Goal: Task Accomplishment & Management: Complete application form

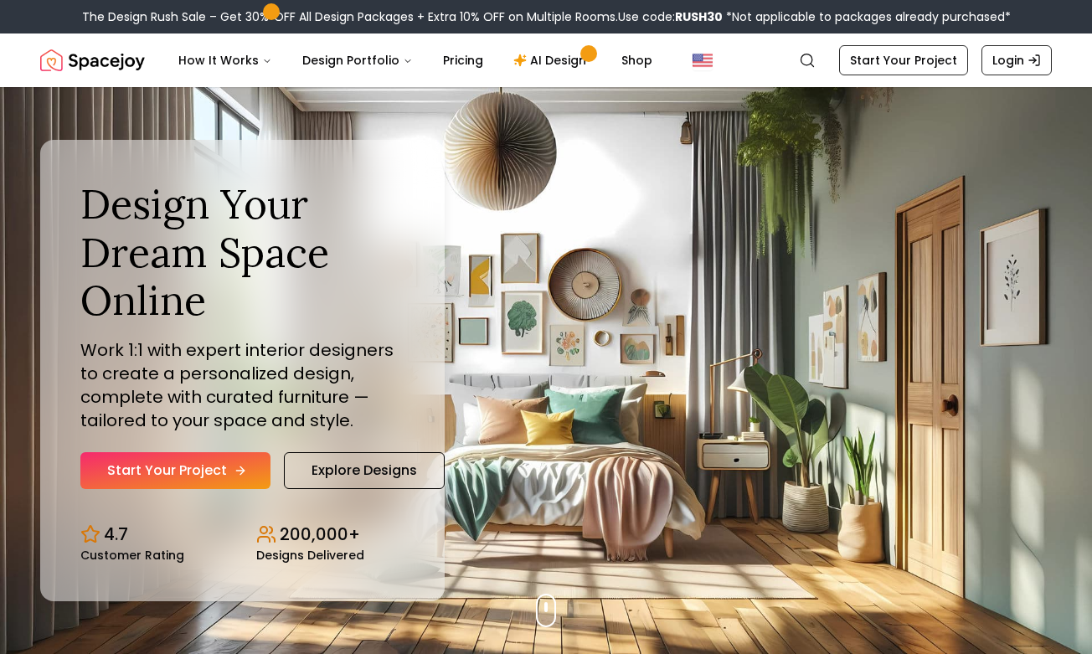
click at [209, 466] on link "Start Your Project" at bounding box center [175, 470] width 190 height 37
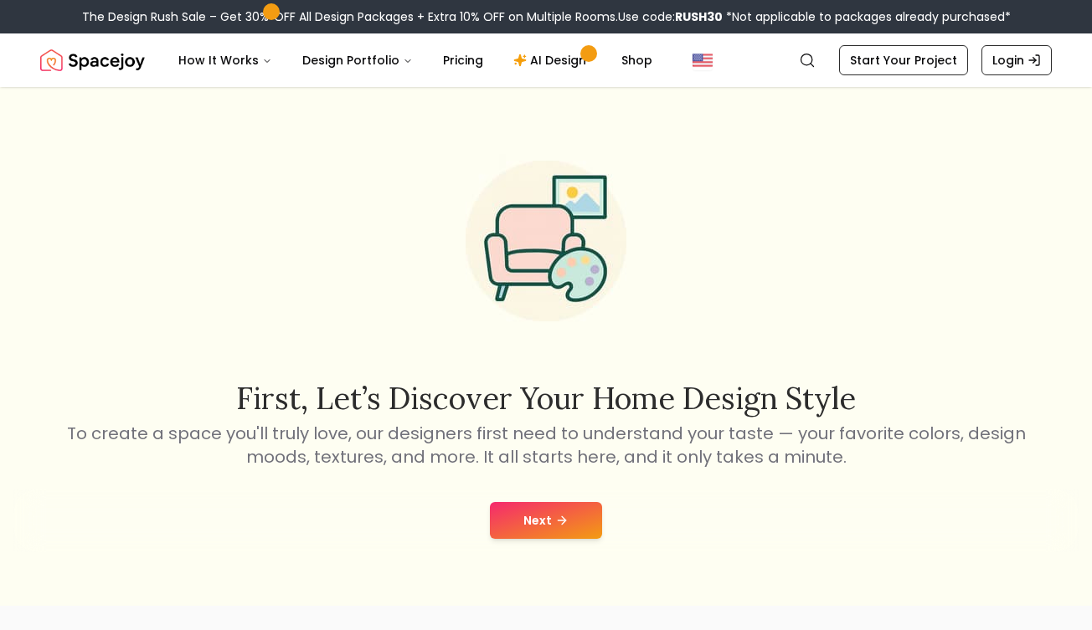
click at [537, 524] on button "Next" at bounding box center [546, 520] width 112 height 37
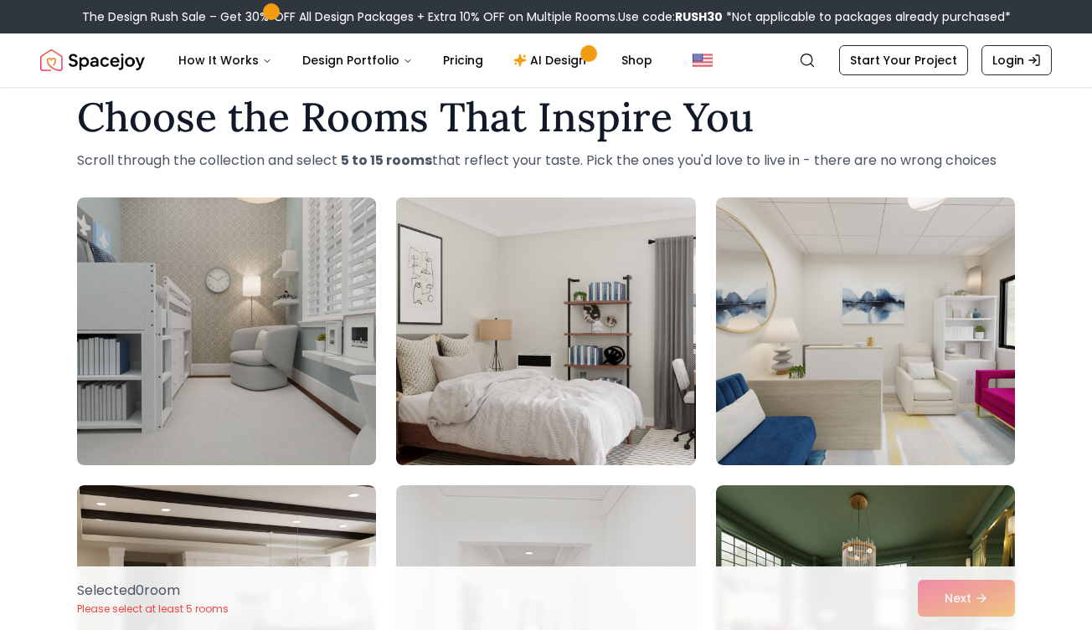
scroll to position [16, 0]
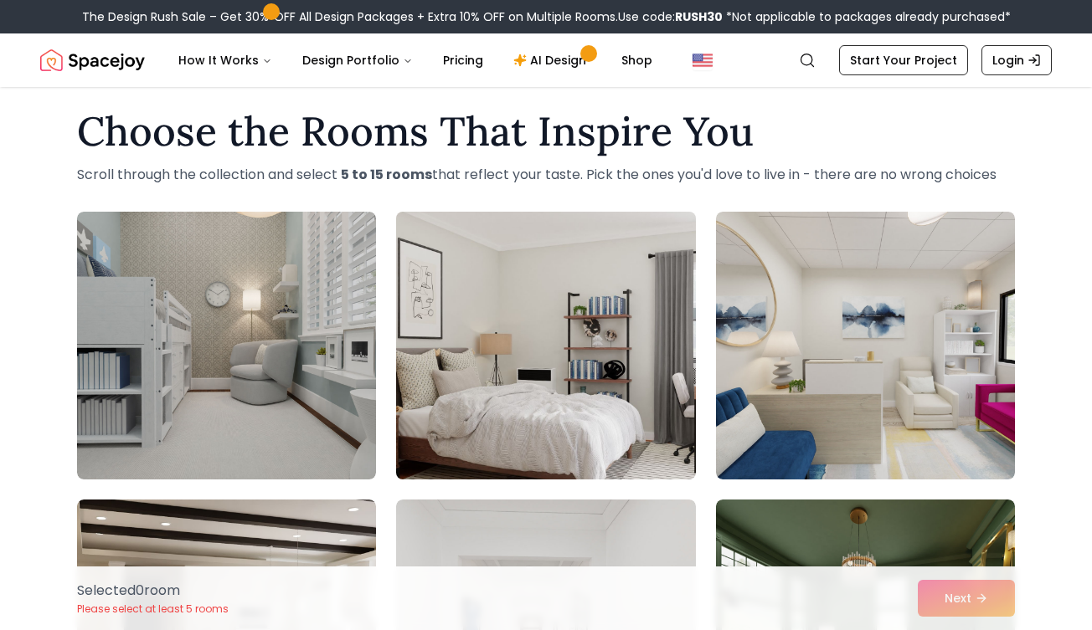
click at [656, 329] on img at bounding box center [545, 345] width 314 height 281
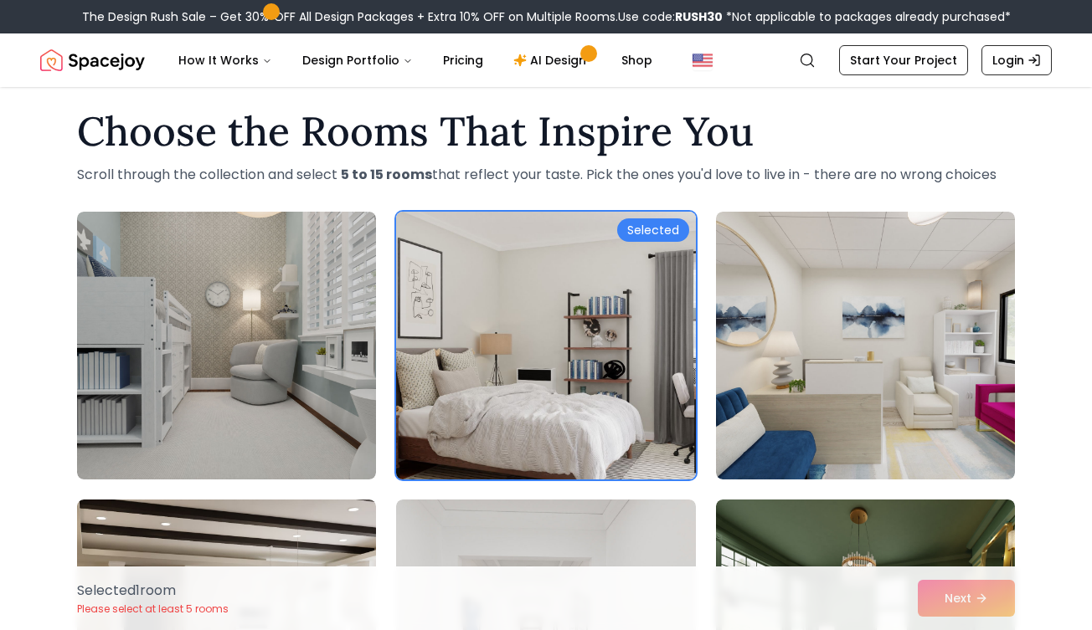
click at [655, 227] on div "Selected" at bounding box center [653, 229] width 72 height 23
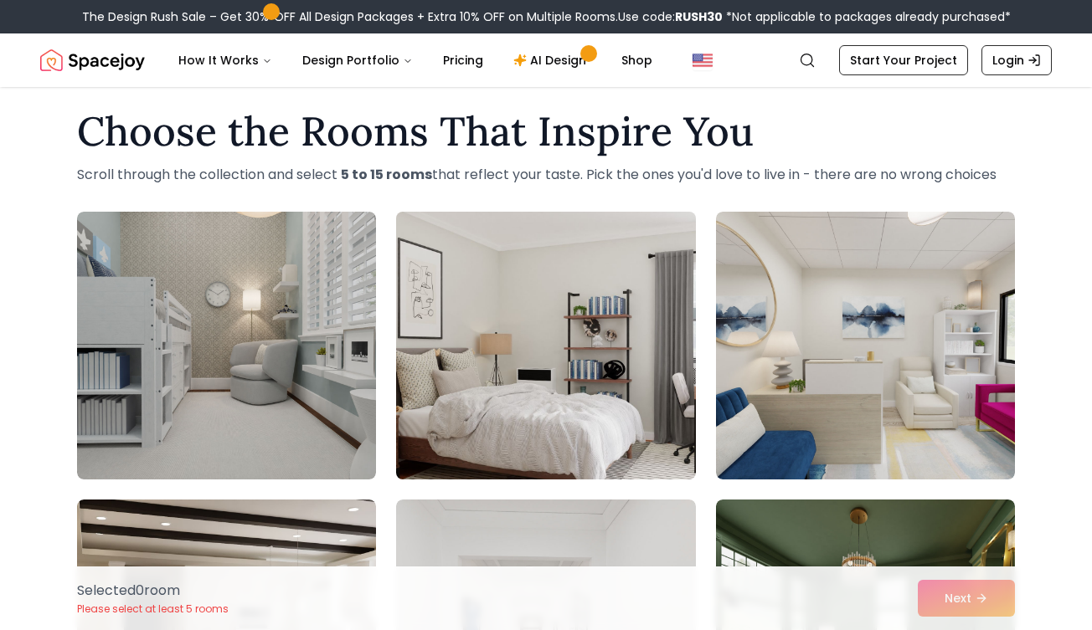
click at [964, 604] on div "Selected 0 room Please select at least 5 rooms Next" at bounding box center [546, 599] width 964 height 64
click at [588, 390] on img at bounding box center [545, 345] width 314 height 281
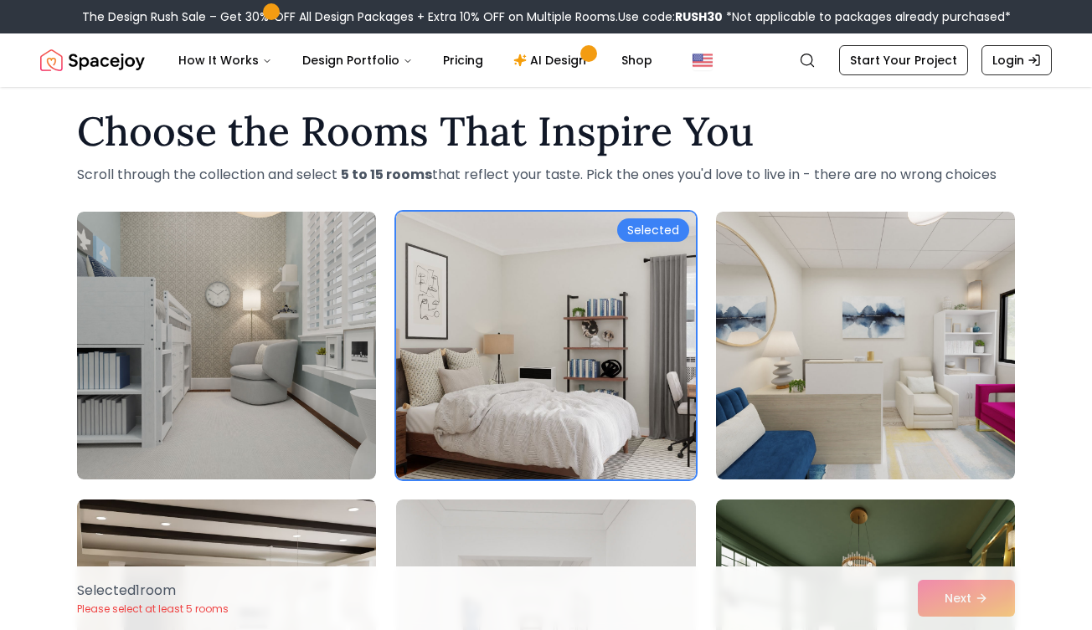
click at [958, 600] on div "Selected 1 room Please select at least 5 rooms Next" at bounding box center [546, 599] width 964 height 64
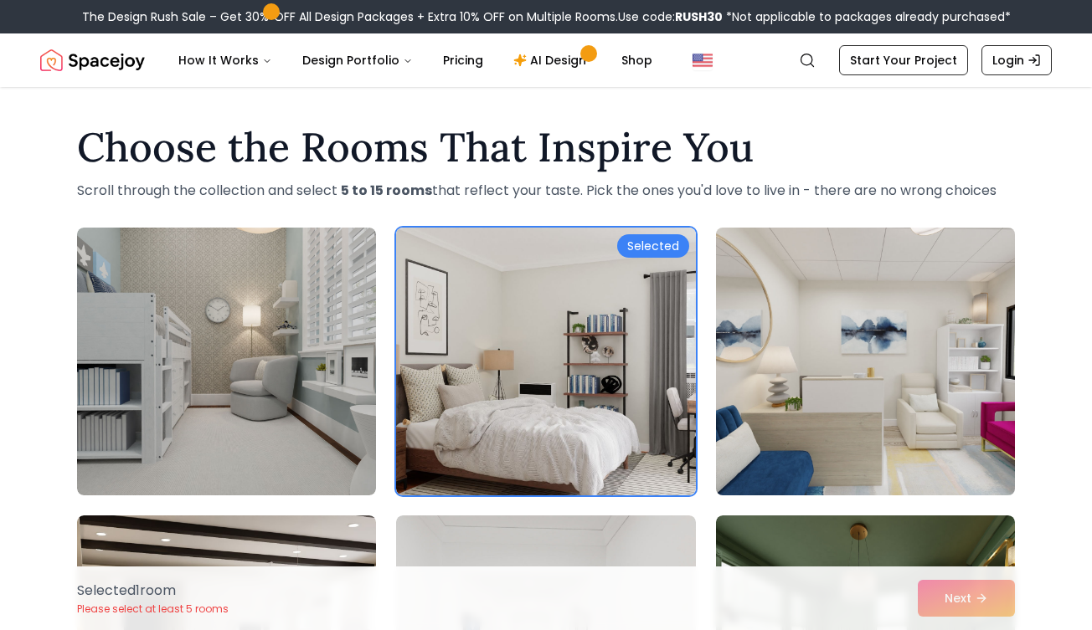
scroll to position [-1, 0]
click at [933, 316] on img at bounding box center [865, 361] width 314 height 281
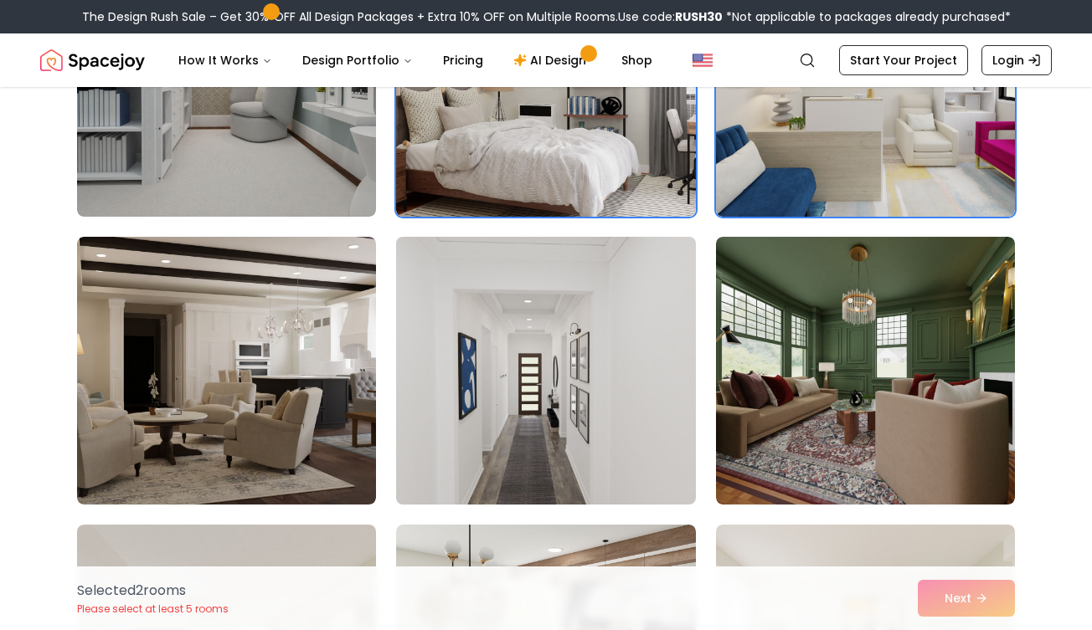
scroll to position [285, 0]
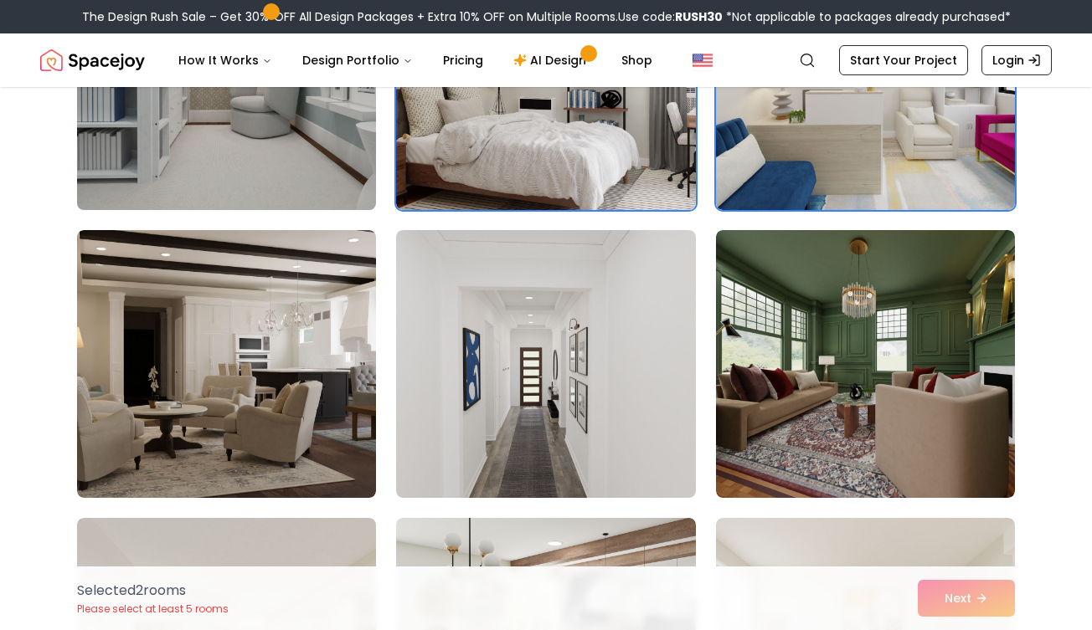
click at [229, 161] on img at bounding box center [226, 76] width 314 height 281
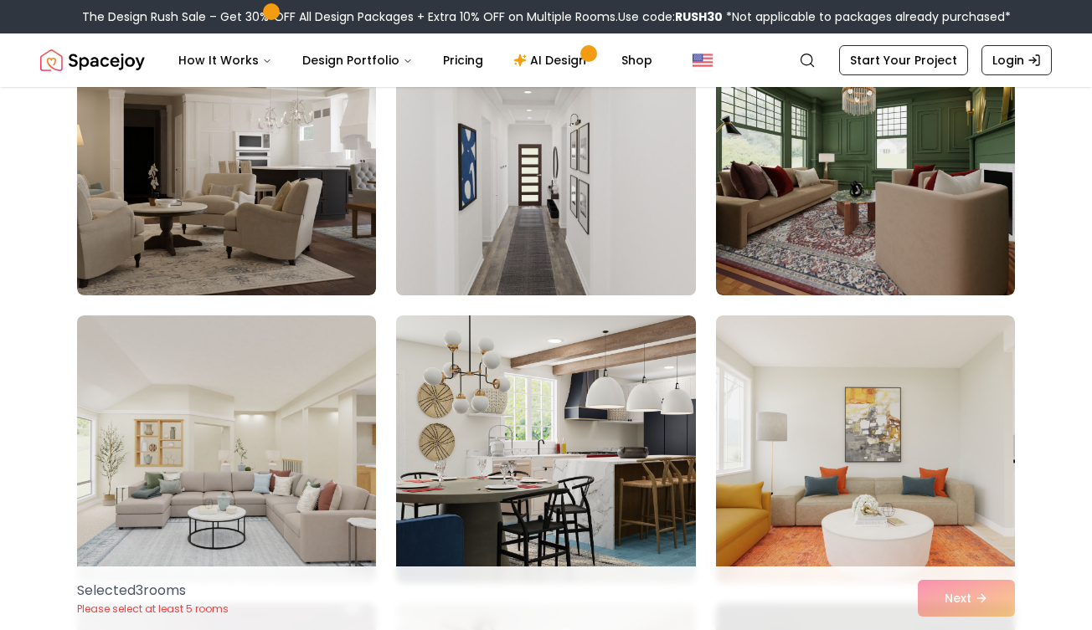
scroll to position [499, 0]
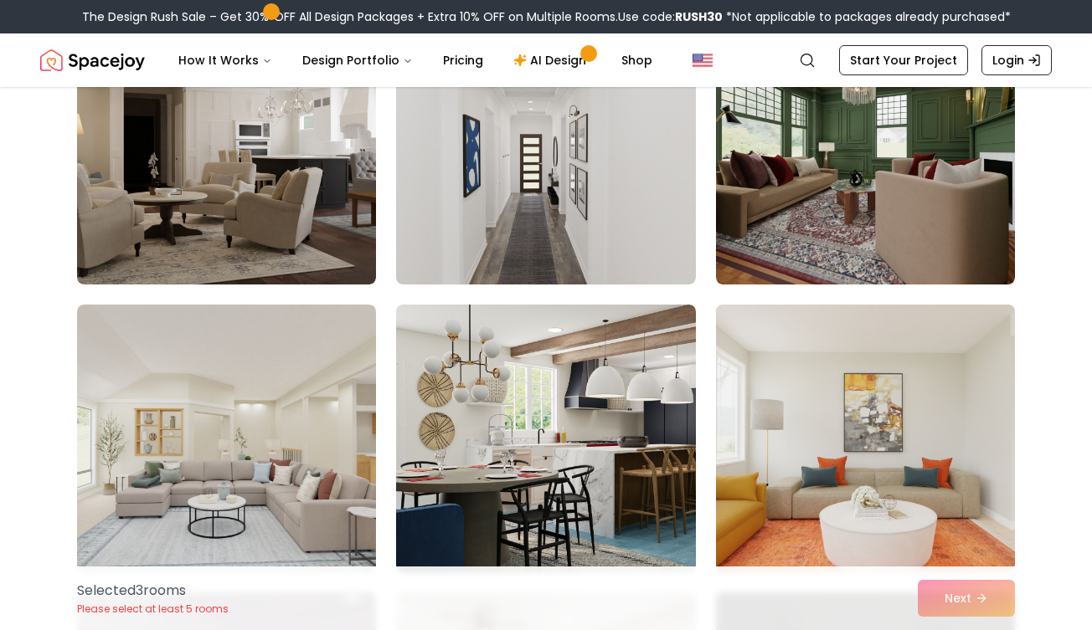
click at [827, 370] on img at bounding box center [865, 438] width 314 height 281
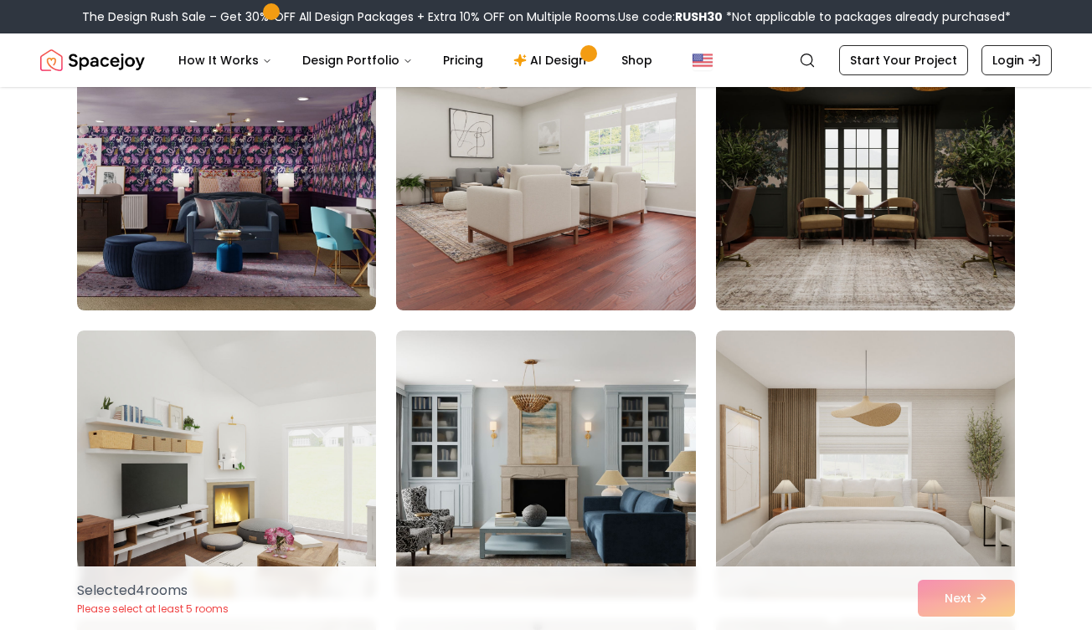
scroll to position [1161, 0]
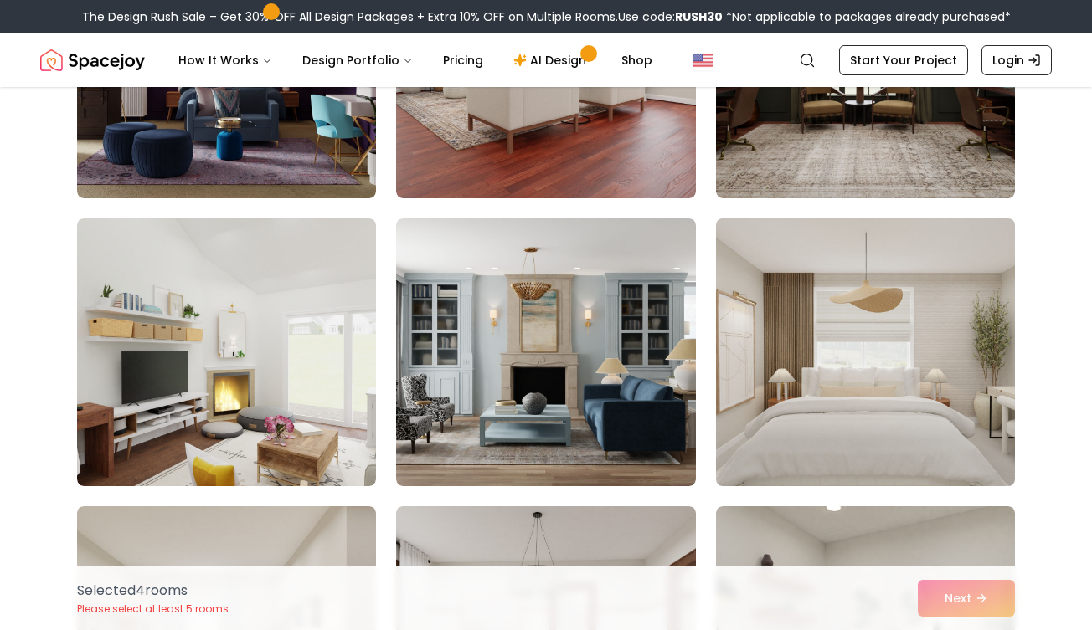
click at [882, 401] on img at bounding box center [865, 352] width 314 height 281
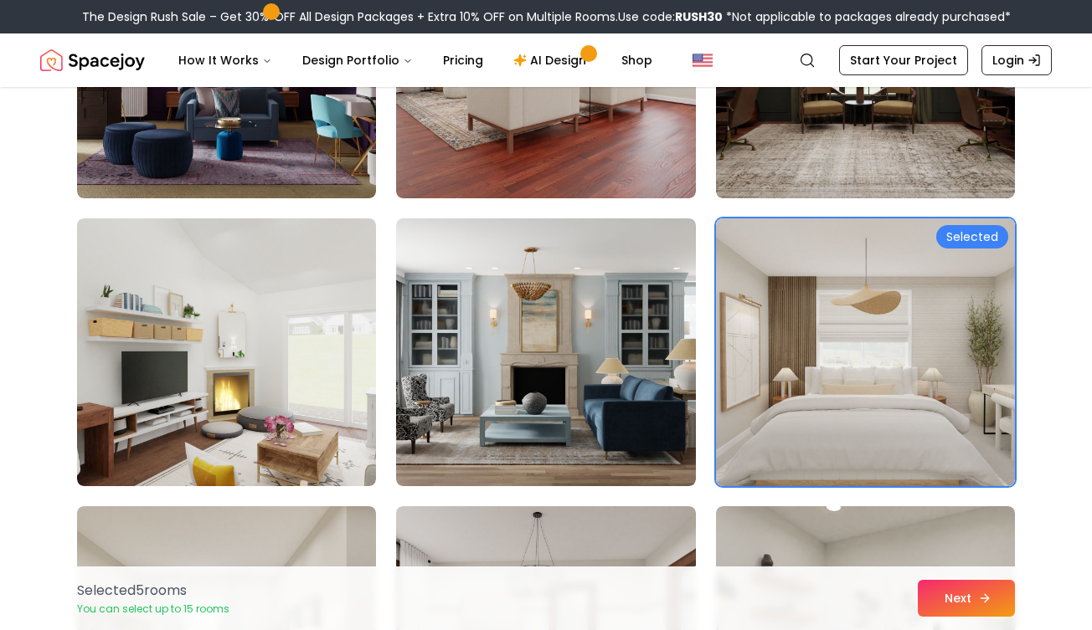
click at [990, 600] on icon at bounding box center [984, 598] width 13 height 13
